Goal: Information Seeking & Learning: Find specific fact

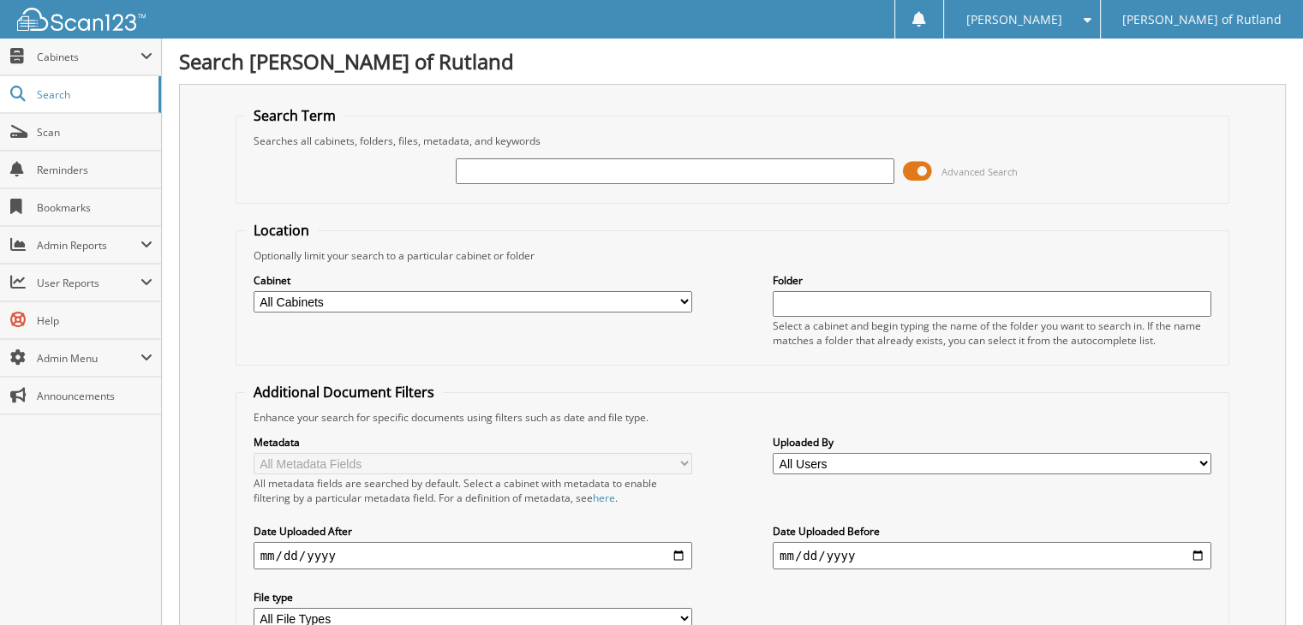
click at [490, 174] on input "text" at bounding box center [675, 171] width 439 height 26
type input "RS250919"
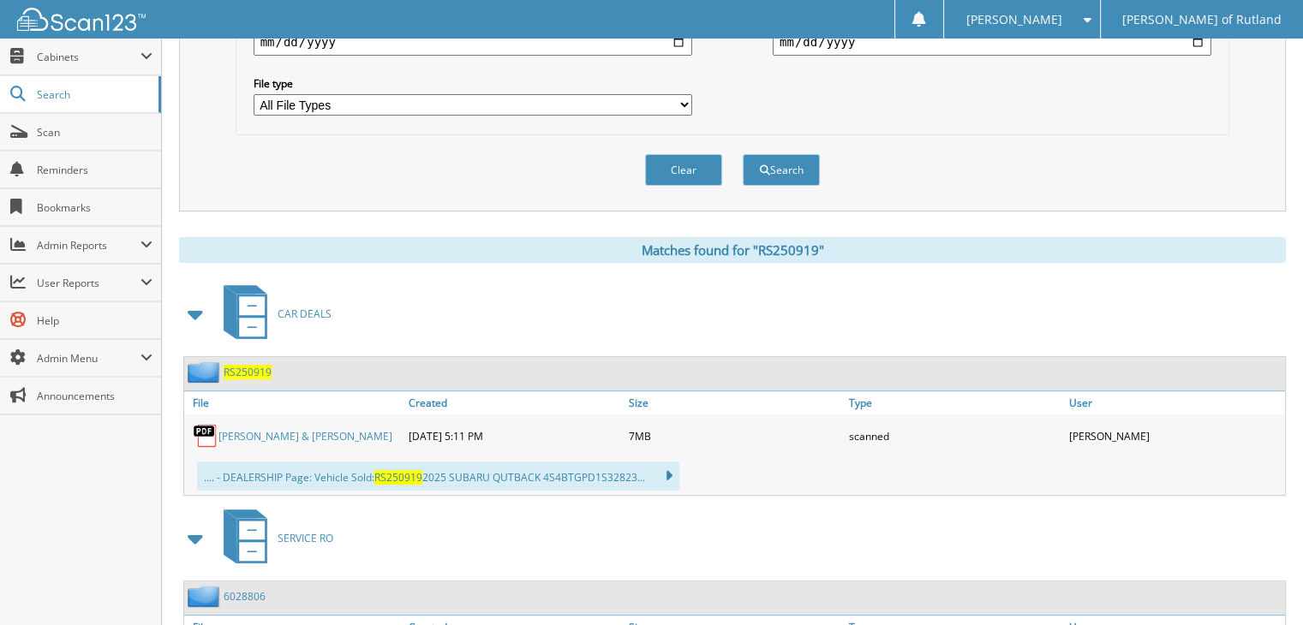
scroll to position [514, 0]
click at [258, 365] on span "RS250919" at bounding box center [248, 372] width 48 height 15
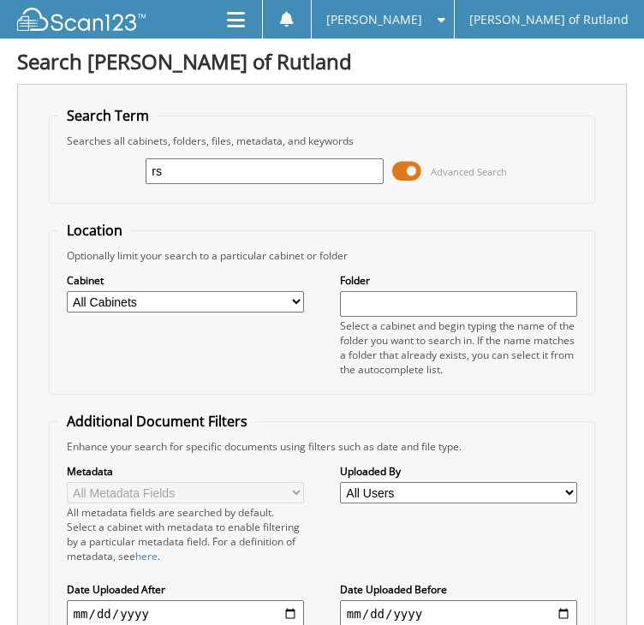
type input "r"
type input "RS250897"
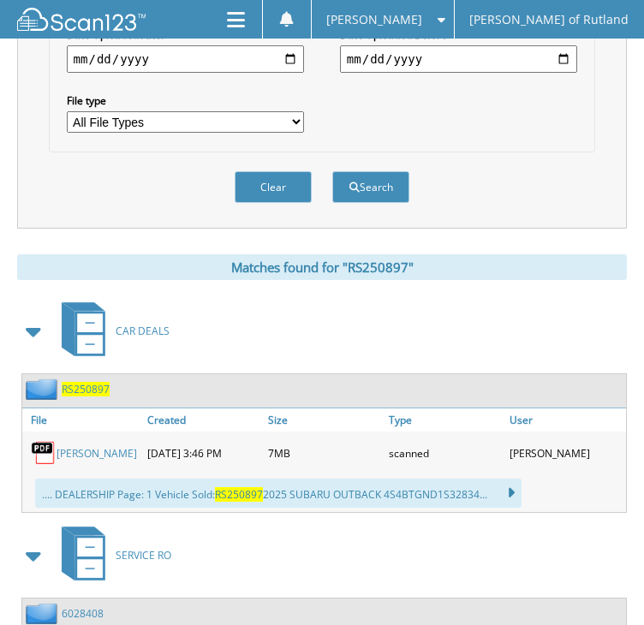
scroll to position [601, 0]
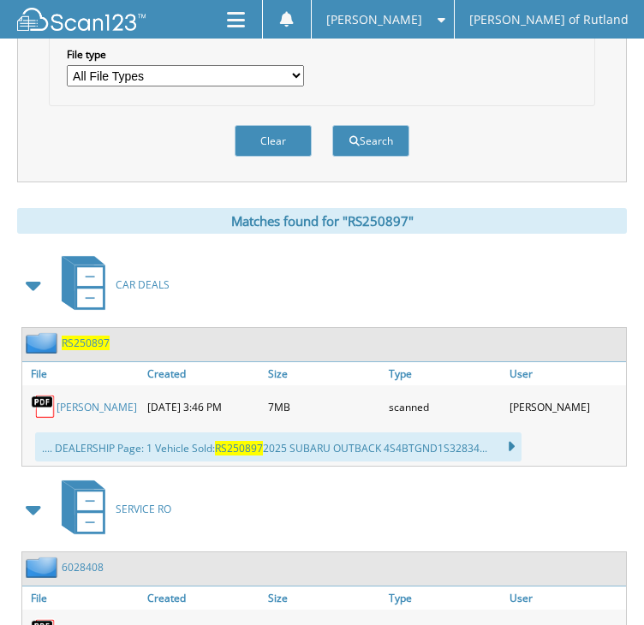
click at [95, 336] on span "RS250897" at bounding box center [86, 343] width 48 height 15
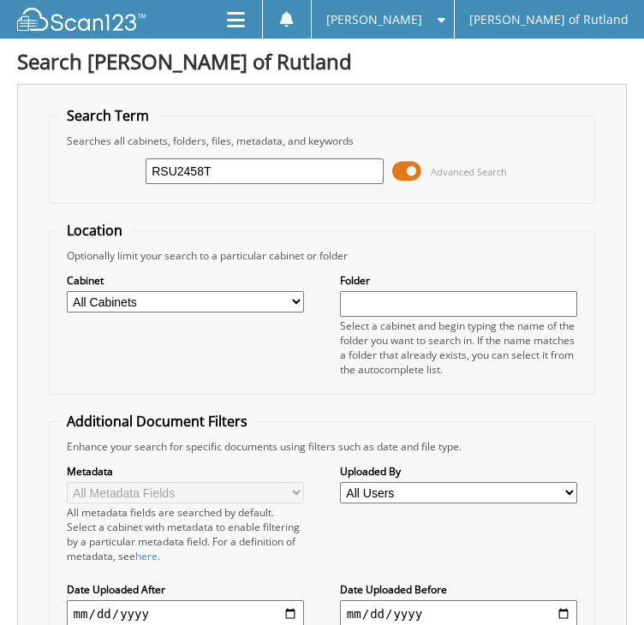
type input "RSU2458T"
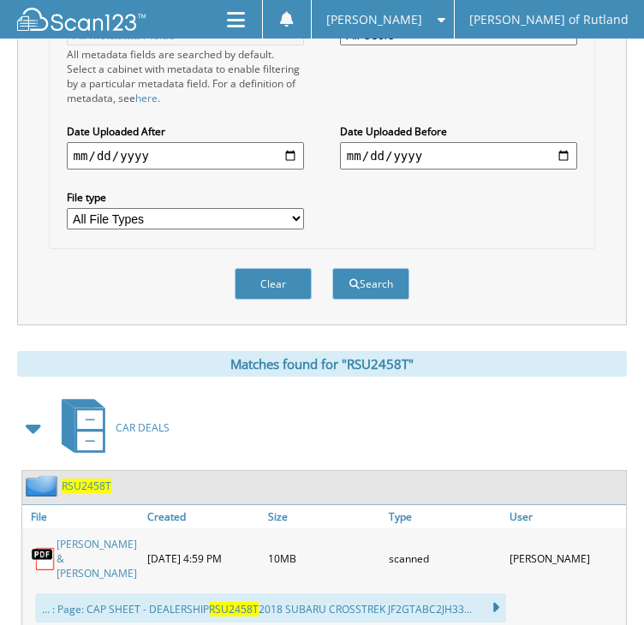
scroll to position [475, 0]
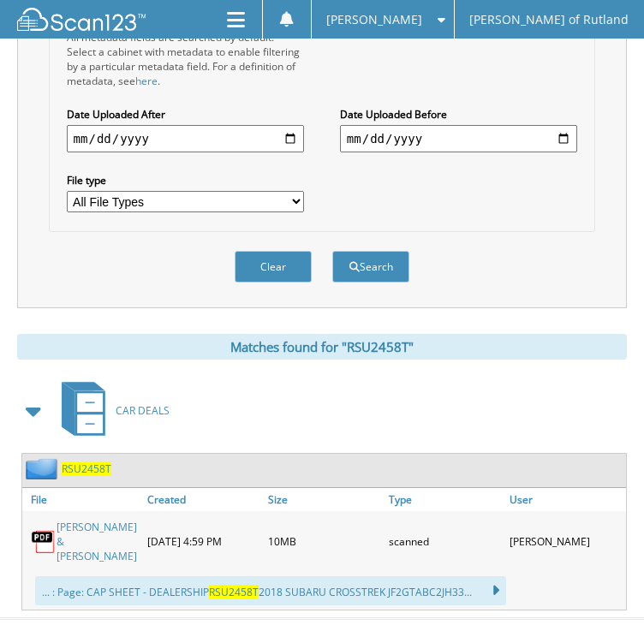
click at [93, 462] on span "RSU2458T" at bounding box center [87, 469] width 50 height 15
